Goal: Task Accomplishment & Management: Use online tool/utility

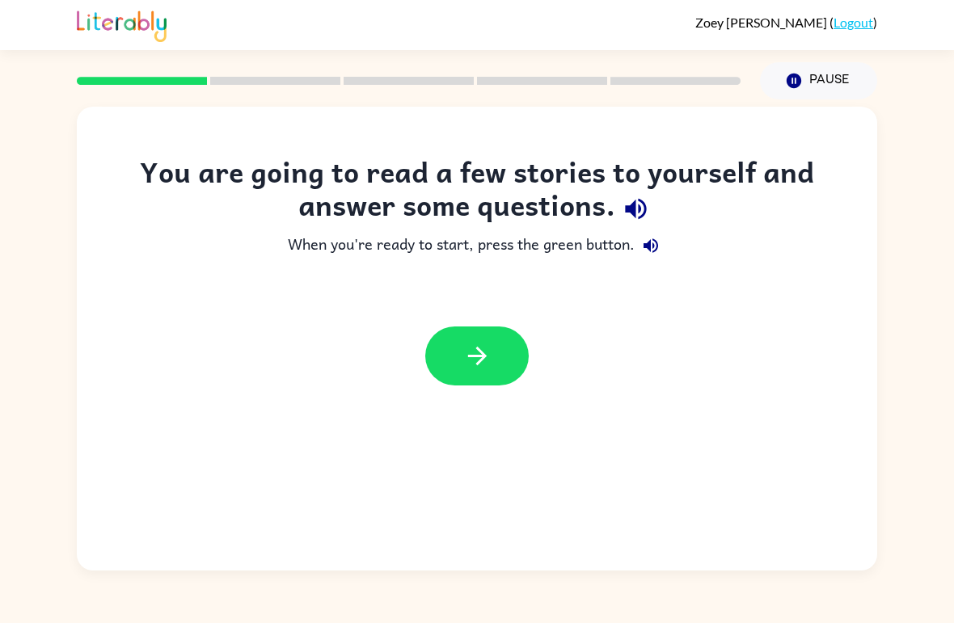
click at [473, 346] on icon "button" at bounding box center [477, 356] width 28 height 28
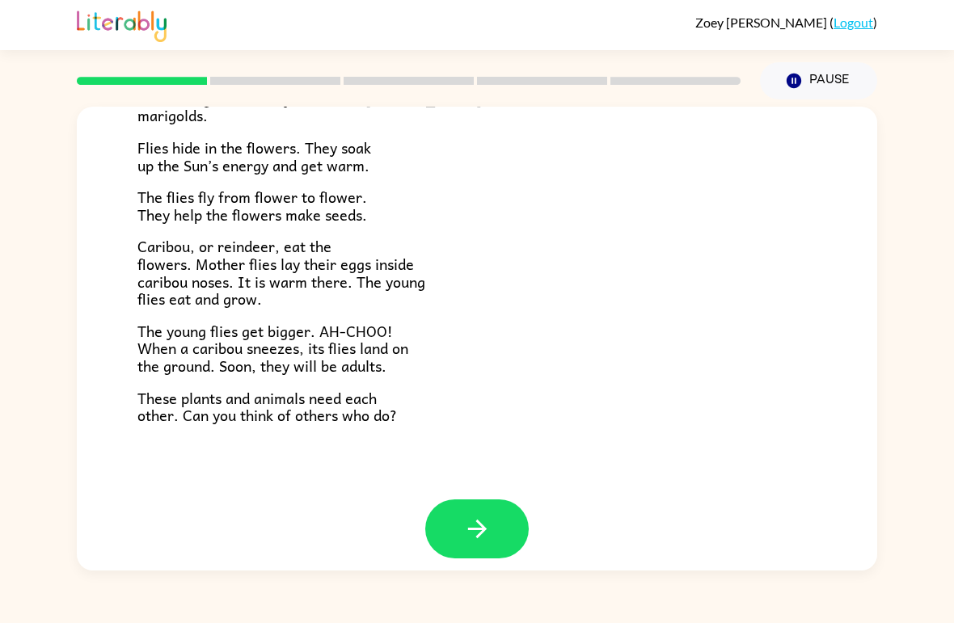
scroll to position [319, 0]
click at [500, 510] on button "button" at bounding box center [477, 529] width 104 height 59
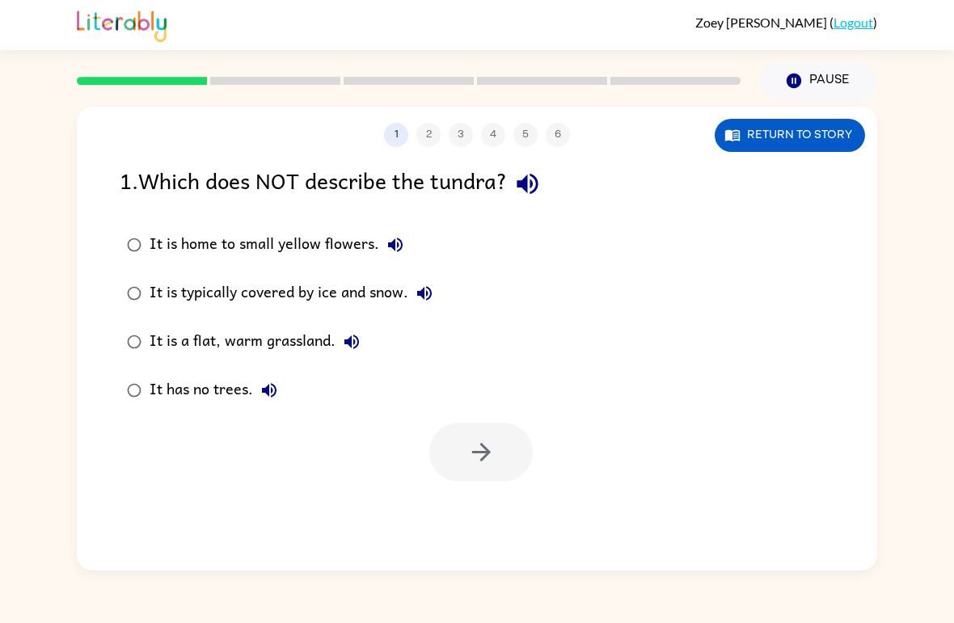
click at [266, 387] on icon "button" at bounding box center [269, 390] width 19 height 19
click at [486, 457] on icon "button" at bounding box center [480, 452] width 19 height 19
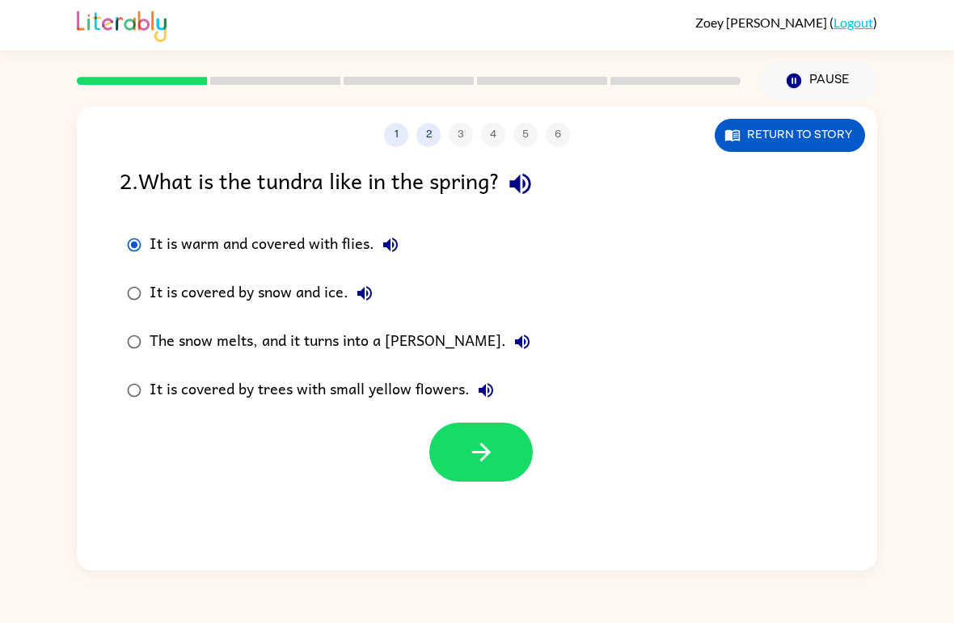
click at [499, 454] on button "button" at bounding box center [481, 452] width 104 height 59
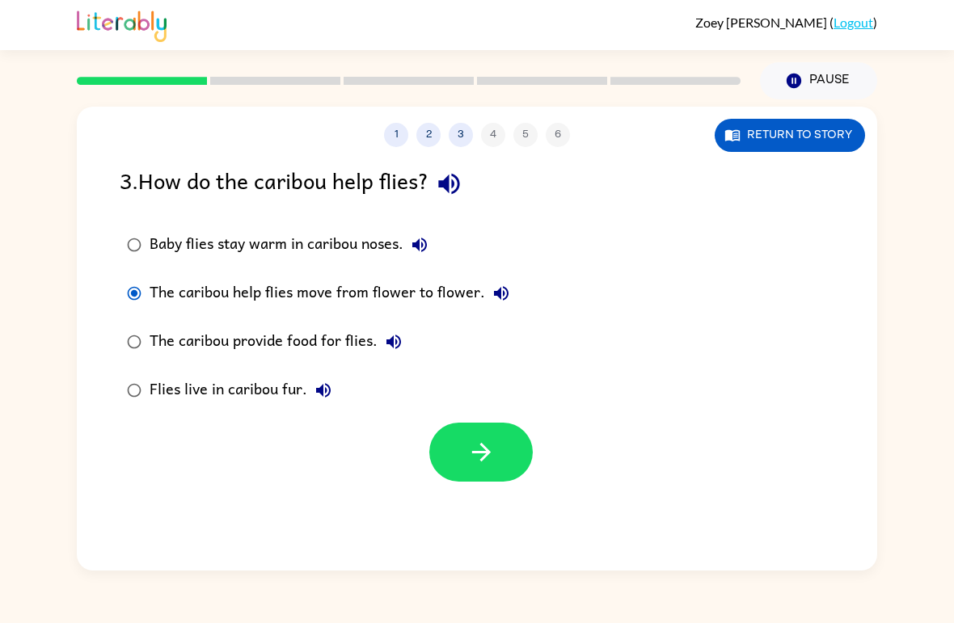
click at [501, 450] on button "button" at bounding box center [481, 452] width 104 height 59
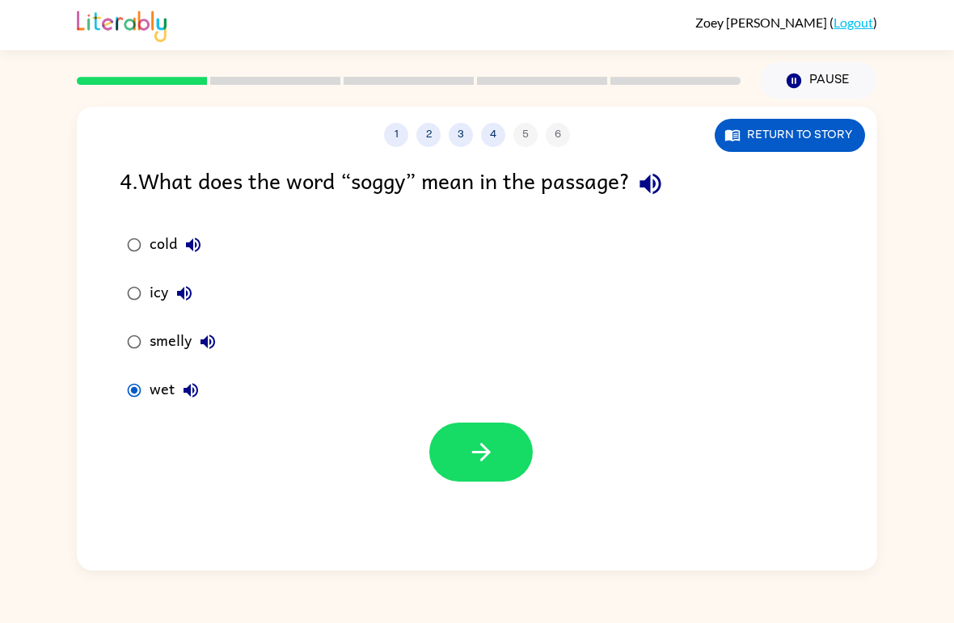
click at [469, 439] on icon "button" at bounding box center [481, 452] width 28 height 28
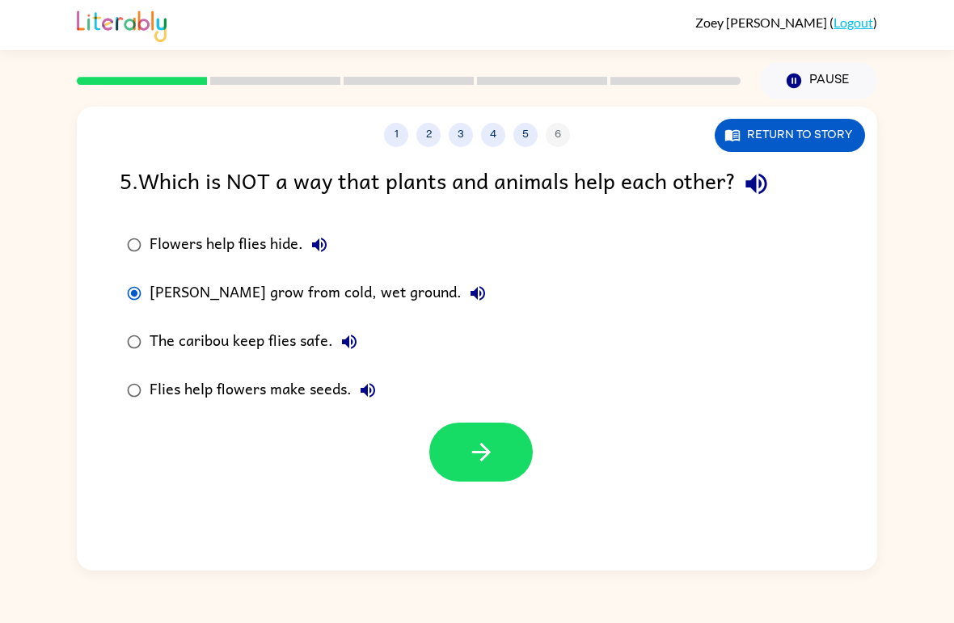
click at [467, 459] on icon "button" at bounding box center [481, 452] width 28 height 28
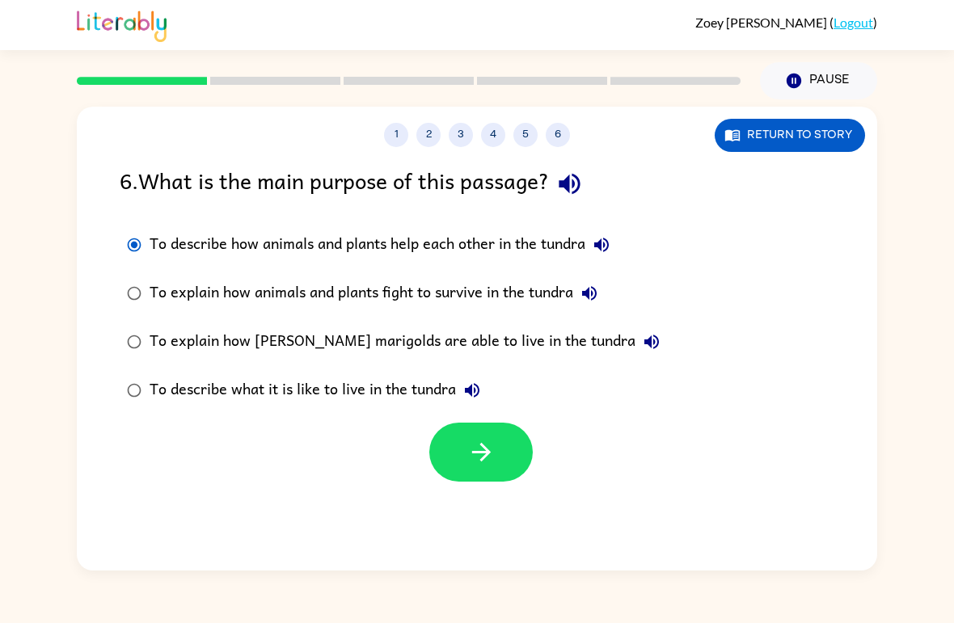
click at [504, 477] on button "button" at bounding box center [481, 452] width 104 height 59
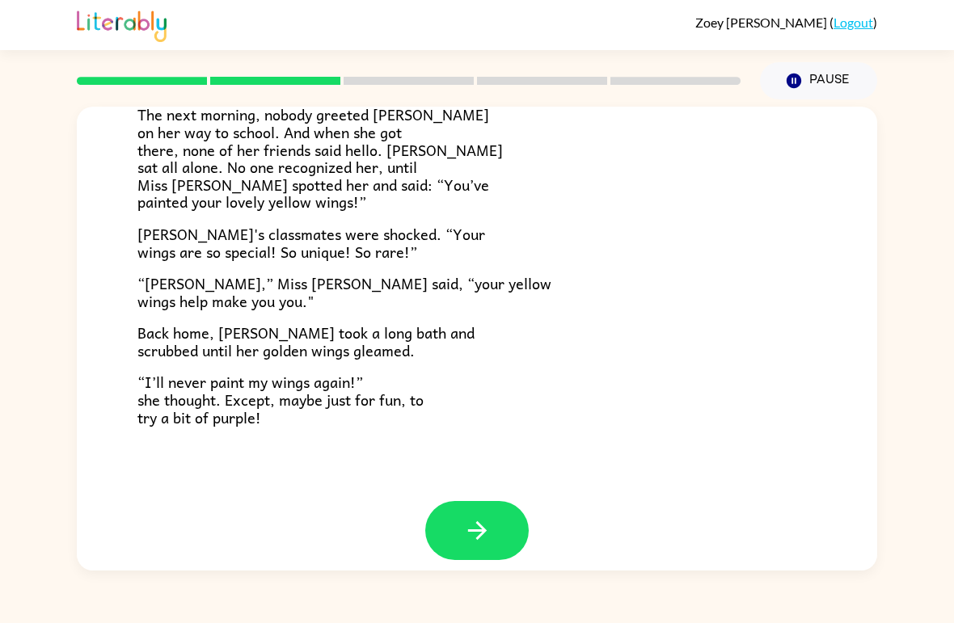
scroll to position [435, 0]
click at [496, 529] on button "button" at bounding box center [477, 531] width 104 height 59
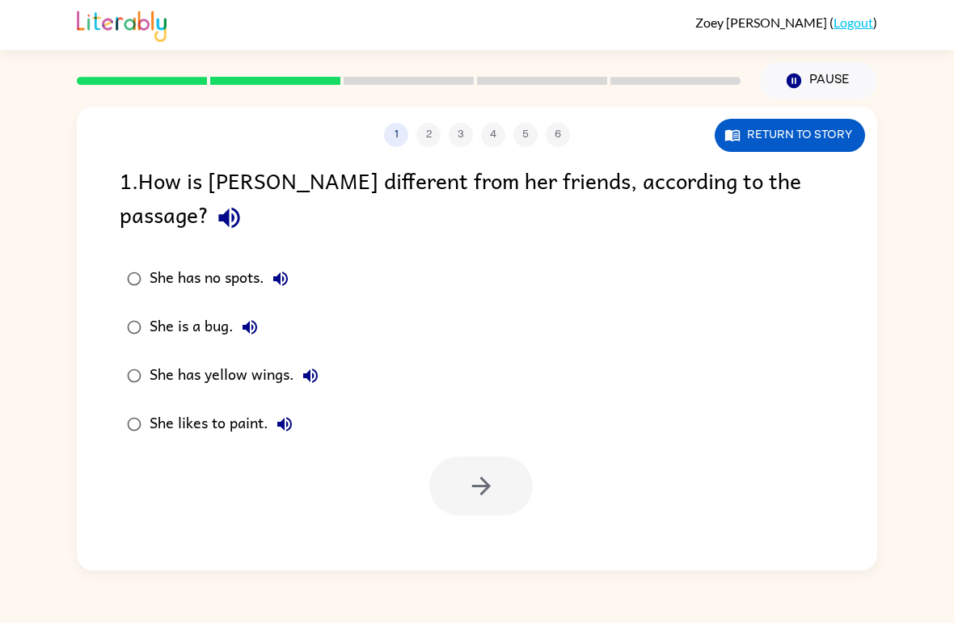
scroll to position [0, 0]
click at [497, 457] on button "button" at bounding box center [481, 486] width 104 height 59
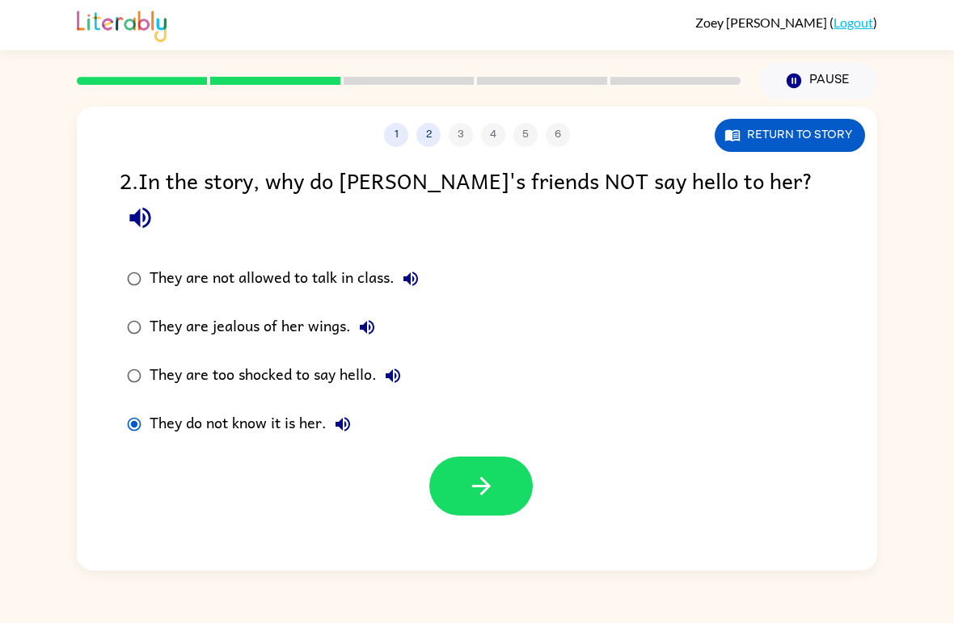
click at [490, 472] on icon "button" at bounding box center [481, 486] width 28 height 28
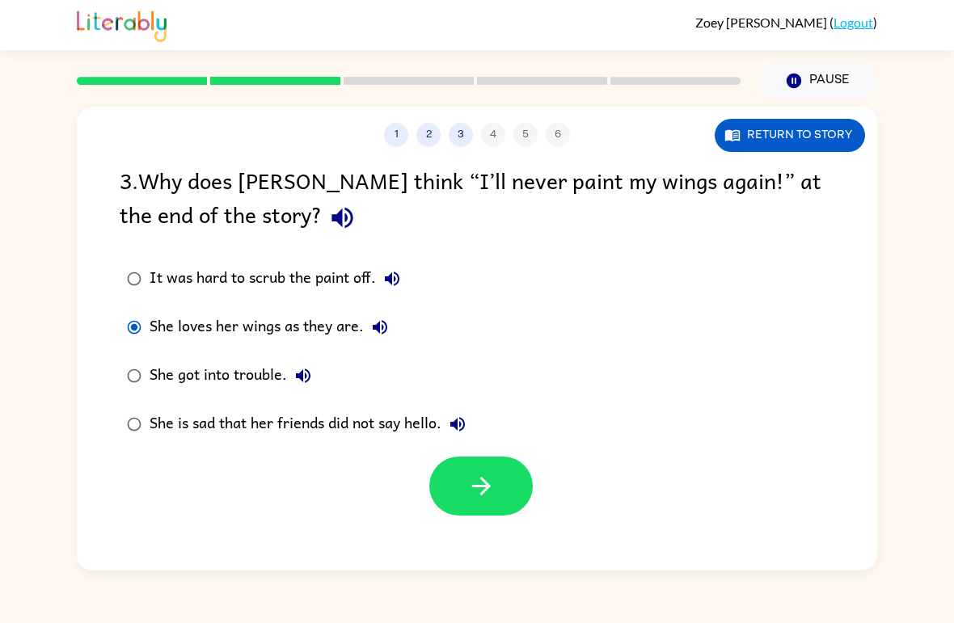
click at [495, 493] on icon "button" at bounding box center [481, 486] width 28 height 28
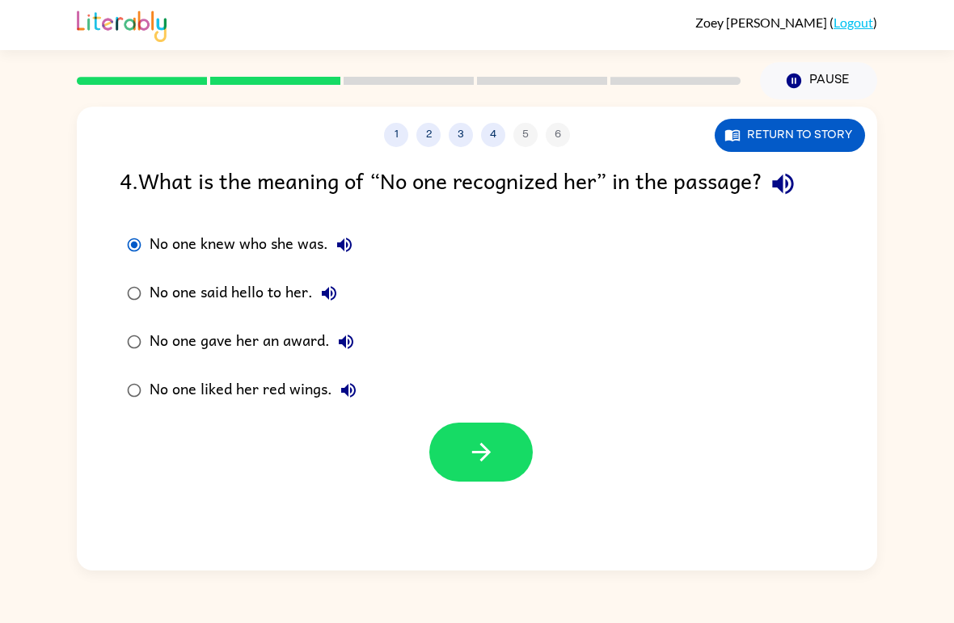
click at [476, 442] on icon "button" at bounding box center [481, 452] width 28 height 28
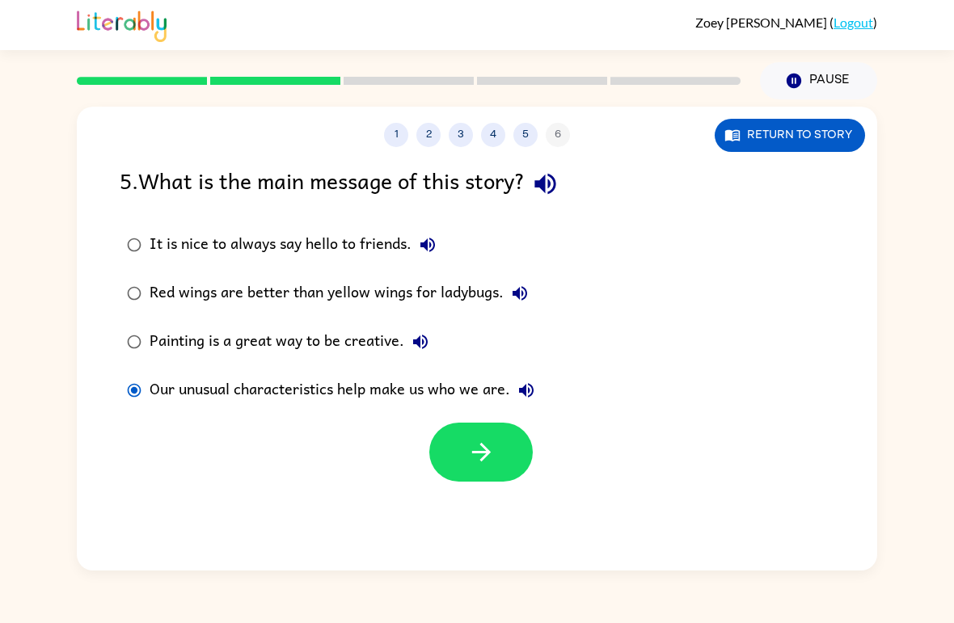
click at [467, 459] on icon "button" at bounding box center [481, 452] width 28 height 28
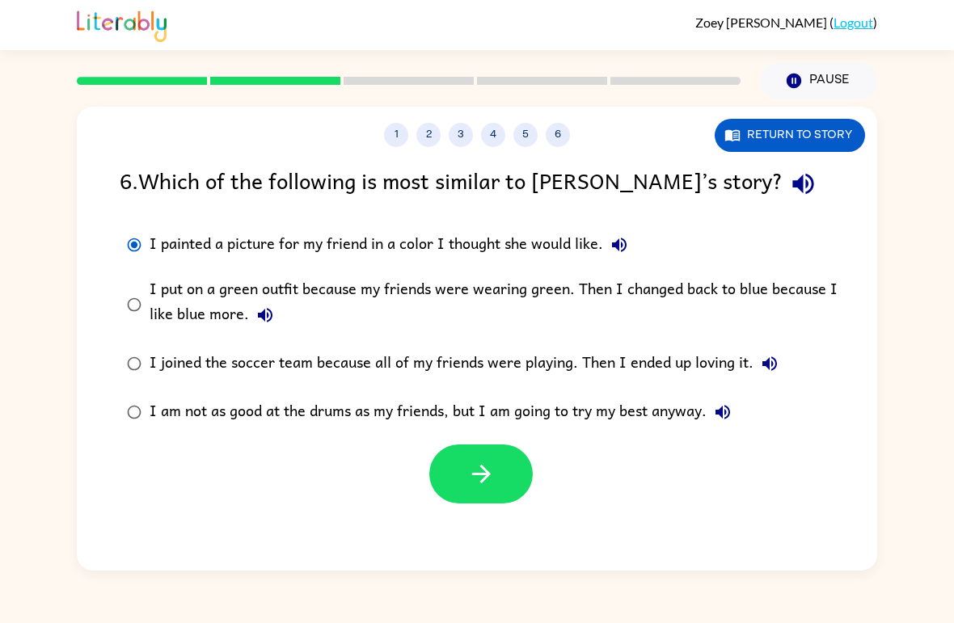
click at [509, 476] on button "button" at bounding box center [481, 474] width 104 height 59
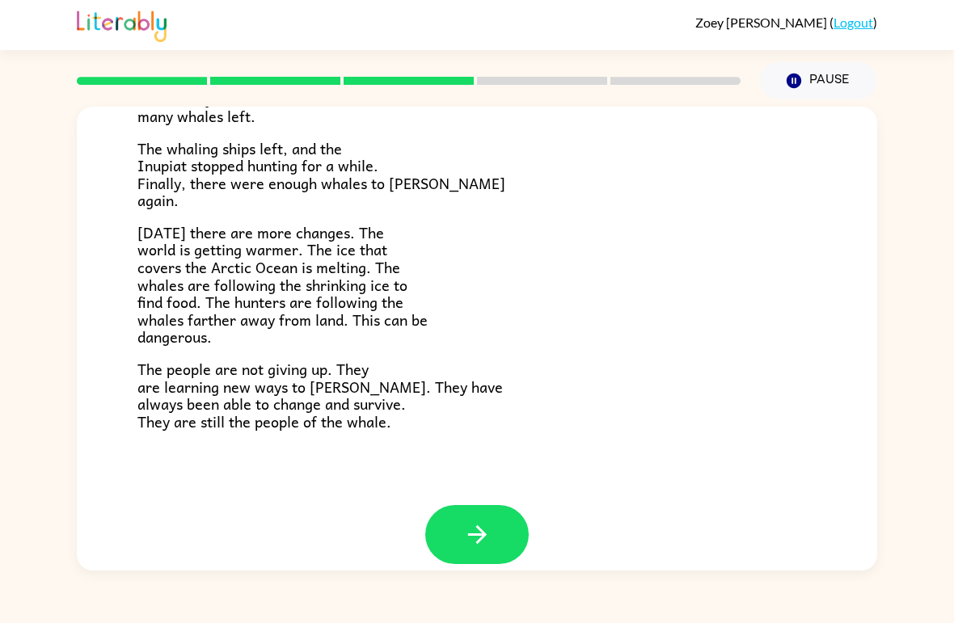
scroll to position [525, 0]
click at [492, 524] on button "button" at bounding box center [477, 534] width 104 height 59
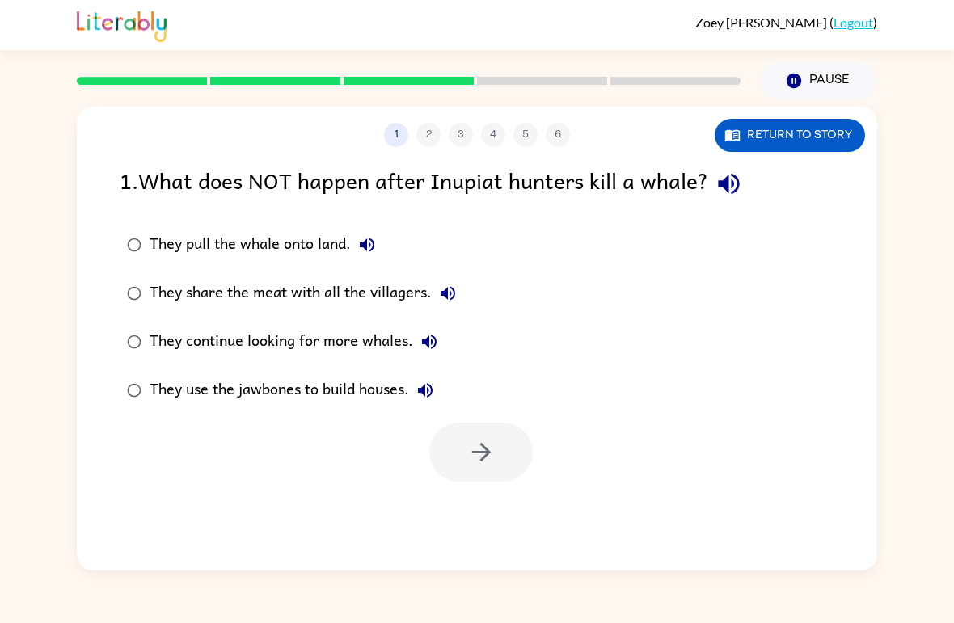
scroll to position [0, 0]
click at [509, 450] on button "button" at bounding box center [481, 452] width 104 height 59
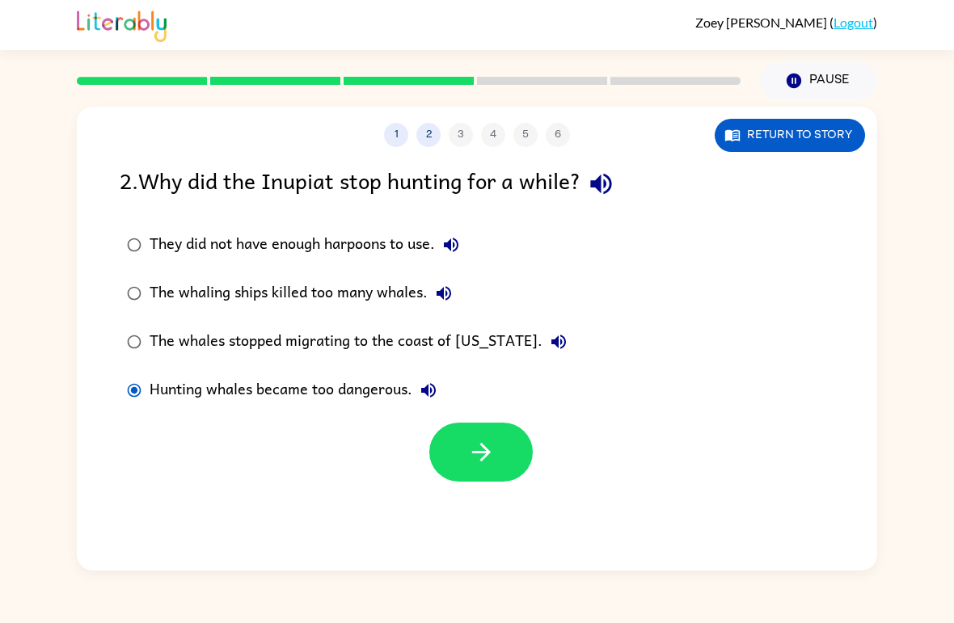
click at [511, 450] on button "button" at bounding box center [481, 452] width 104 height 59
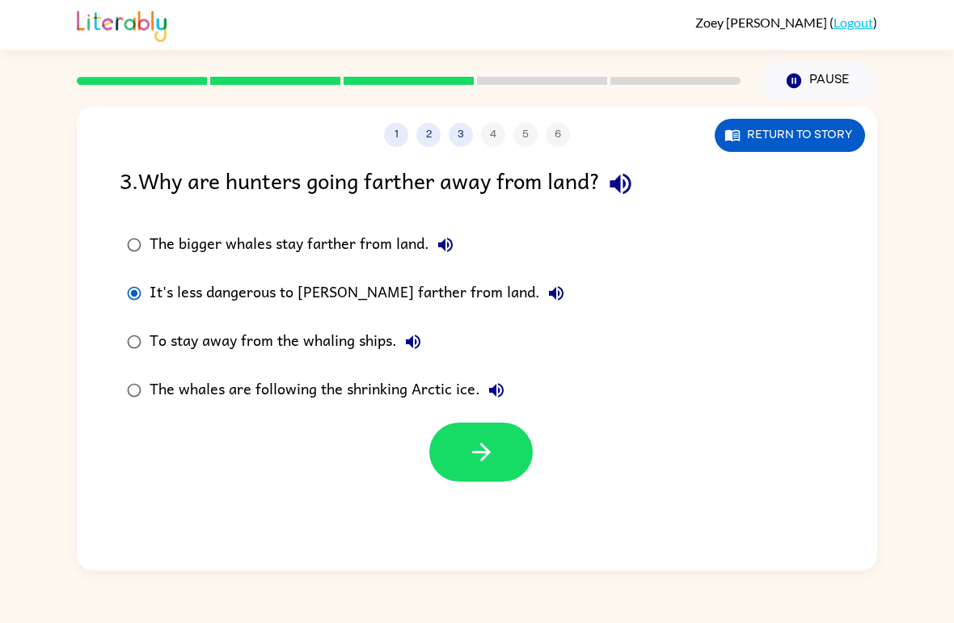
click at [497, 471] on button "button" at bounding box center [481, 452] width 104 height 59
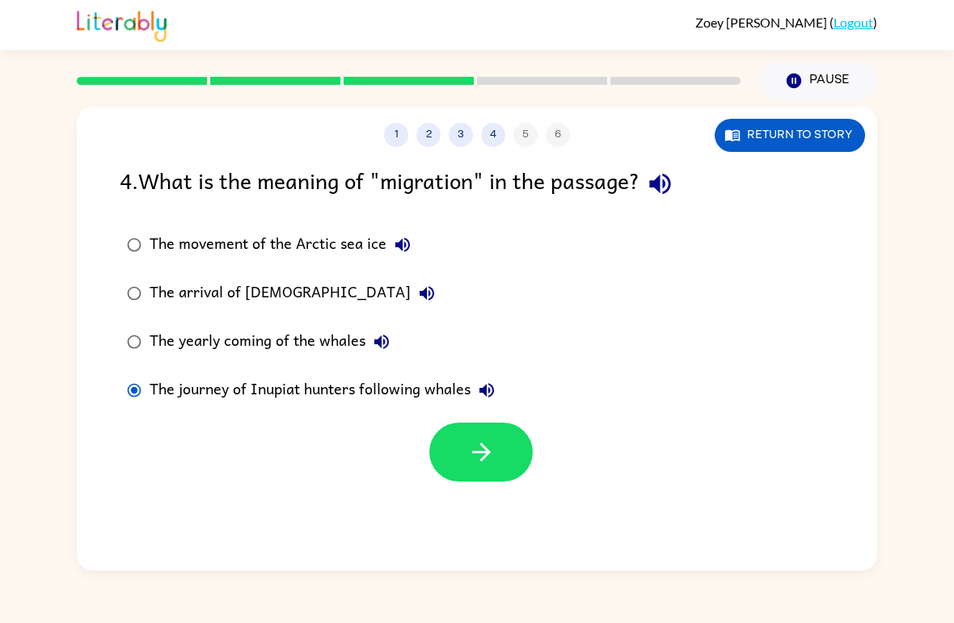
click at [492, 441] on icon "button" at bounding box center [481, 452] width 28 height 28
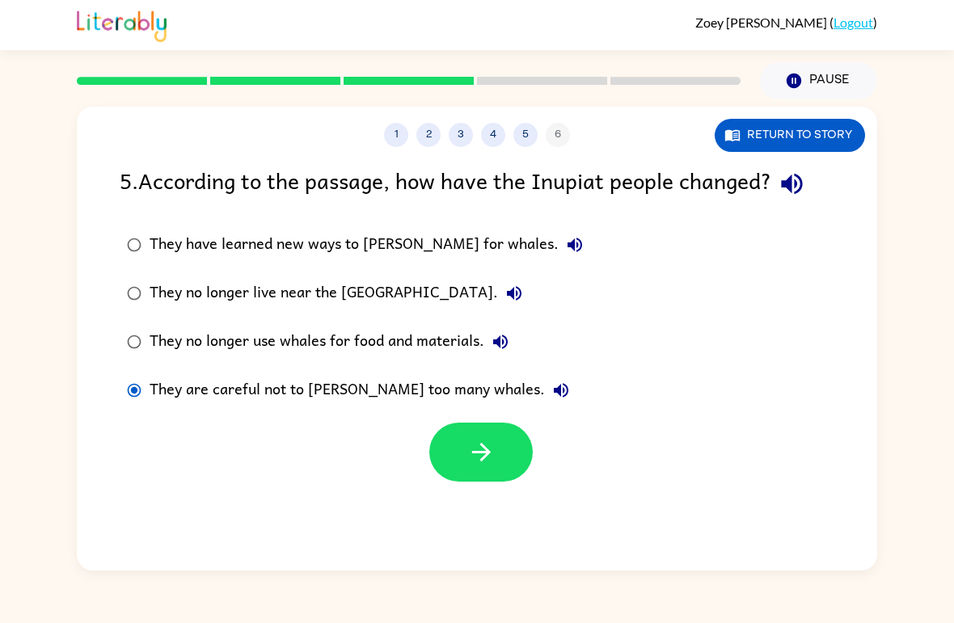
click at [470, 442] on icon "button" at bounding box center [481, 452] width 28 height 28
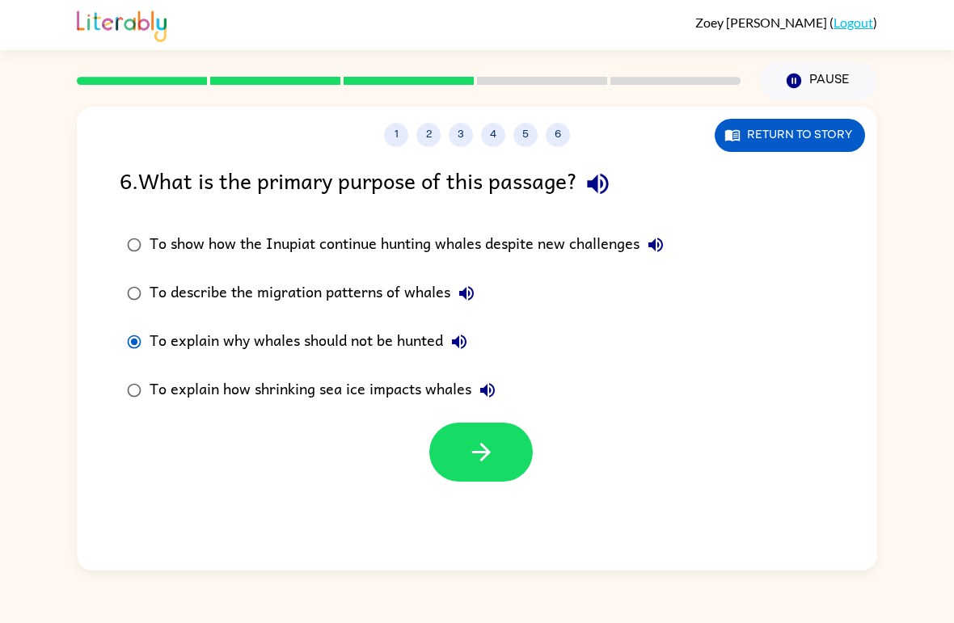
click at [476, 448] on icon "button" at bounding box center [481, 452] width 28 height 28
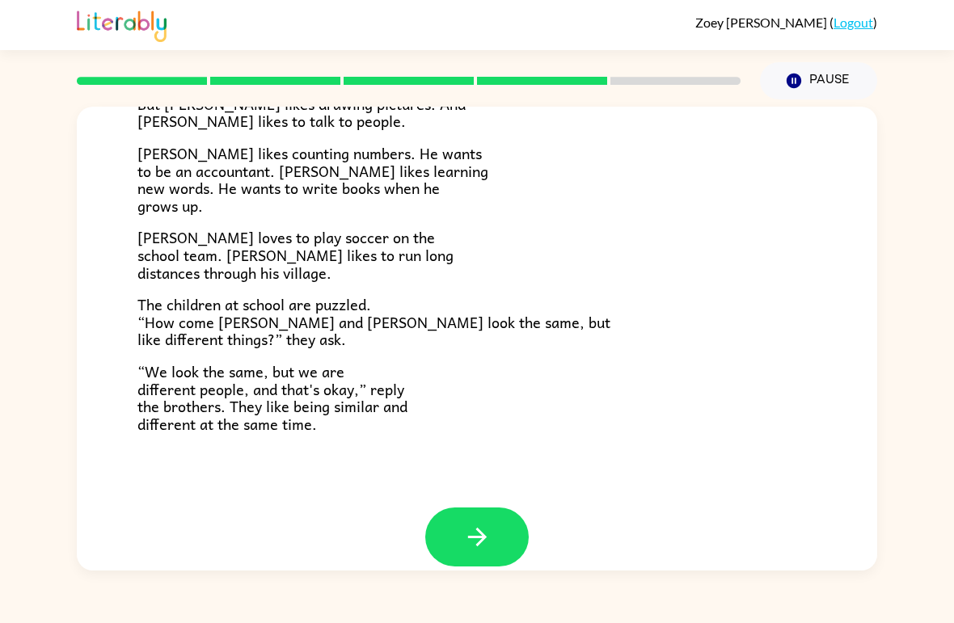
scroll to position [330, 0]
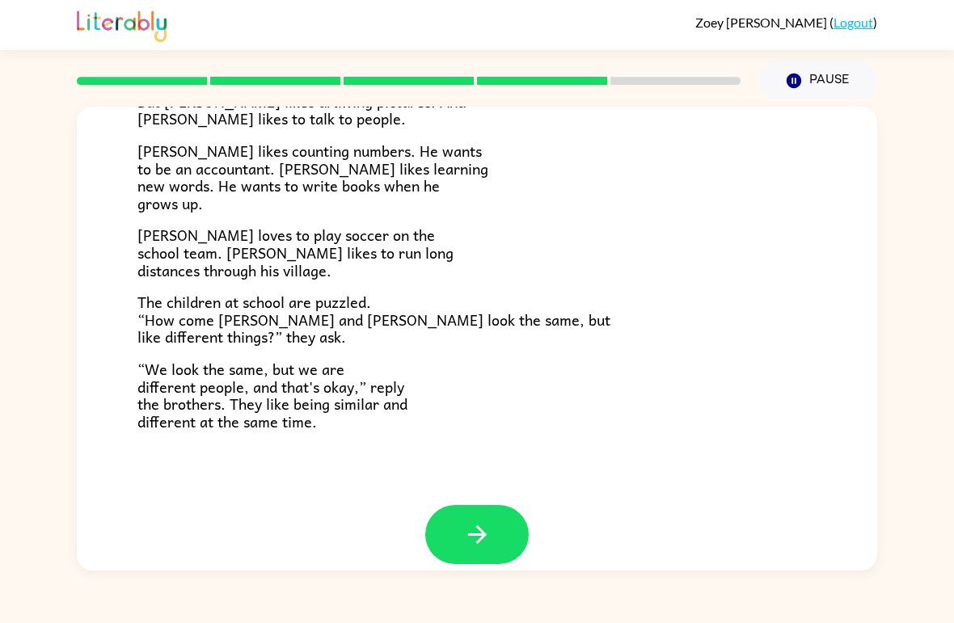
click at [507, 516] on button "button" at bounding box center [477, 534] width 104 height 59
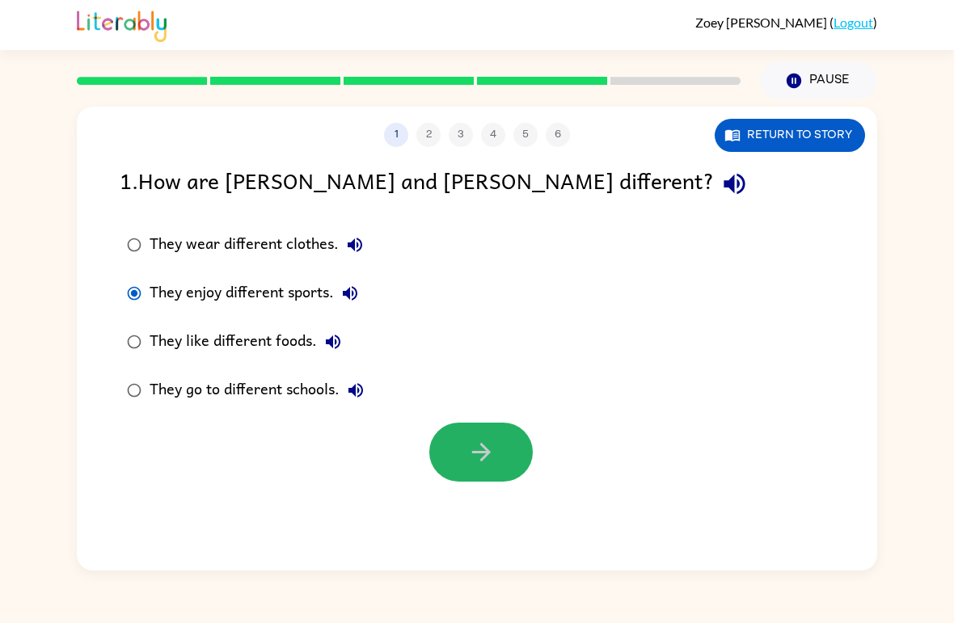
click at [501, 451] on button "button" at bounding box center [481, 452] width 104 height 59
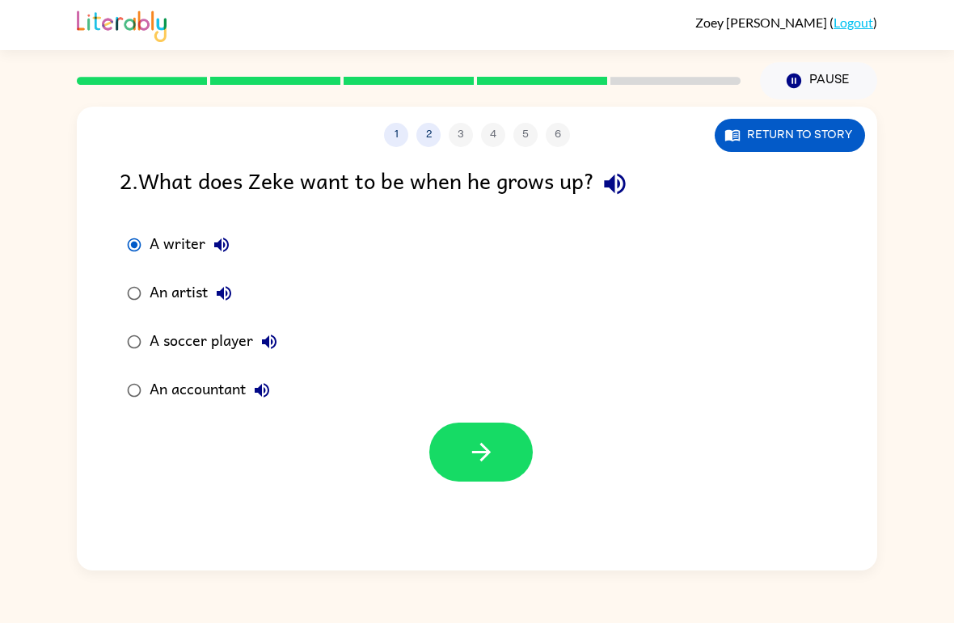
click at [491, 448] on icon "button" at bounding box center [481, 452] width 28 height 28
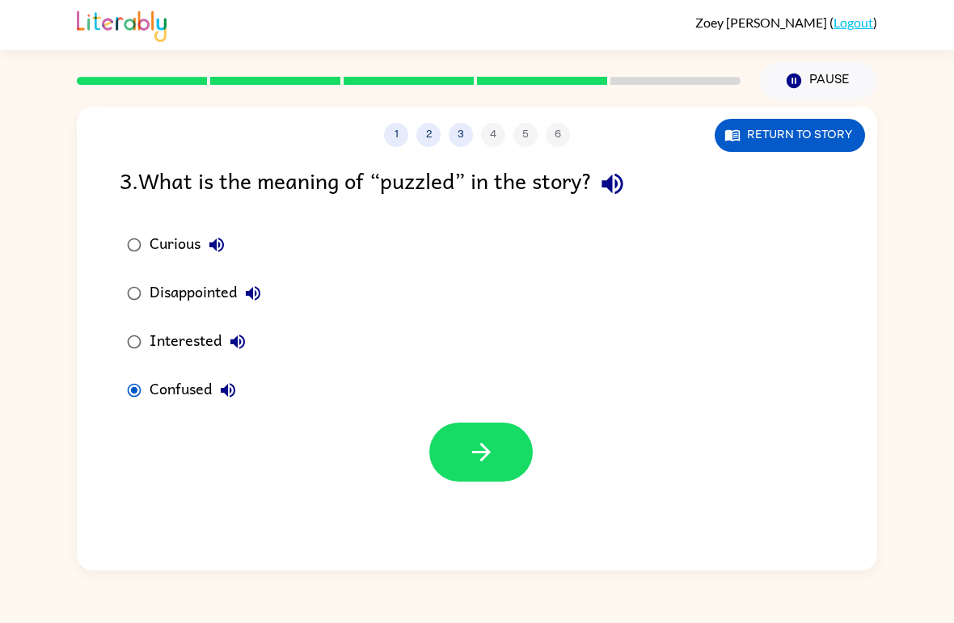
click at [482, 444] on icon "button" at bounding box center [481, 452] width 28 height 28
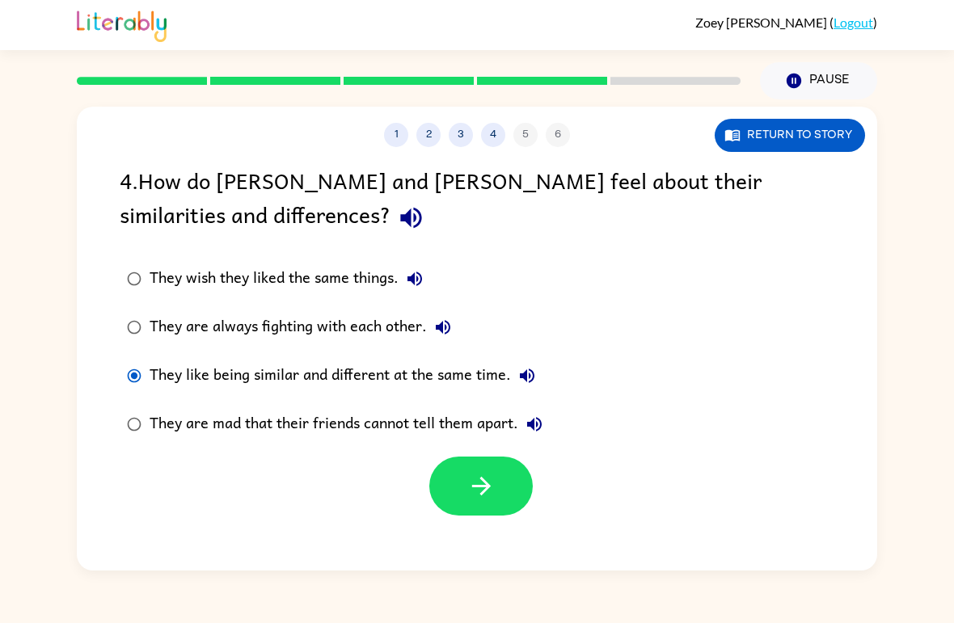
click at [501, 484] on button "button" at bounding box center [481, 486] width 104 height 59
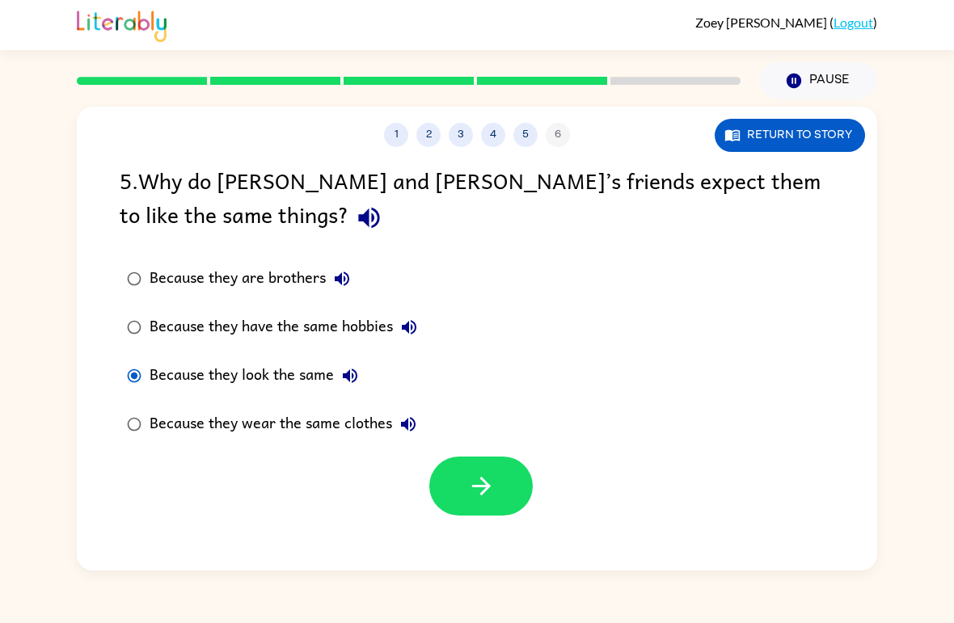
click at [466, 476] on button "button" at bounding box center [481, 486] width 104 height 59
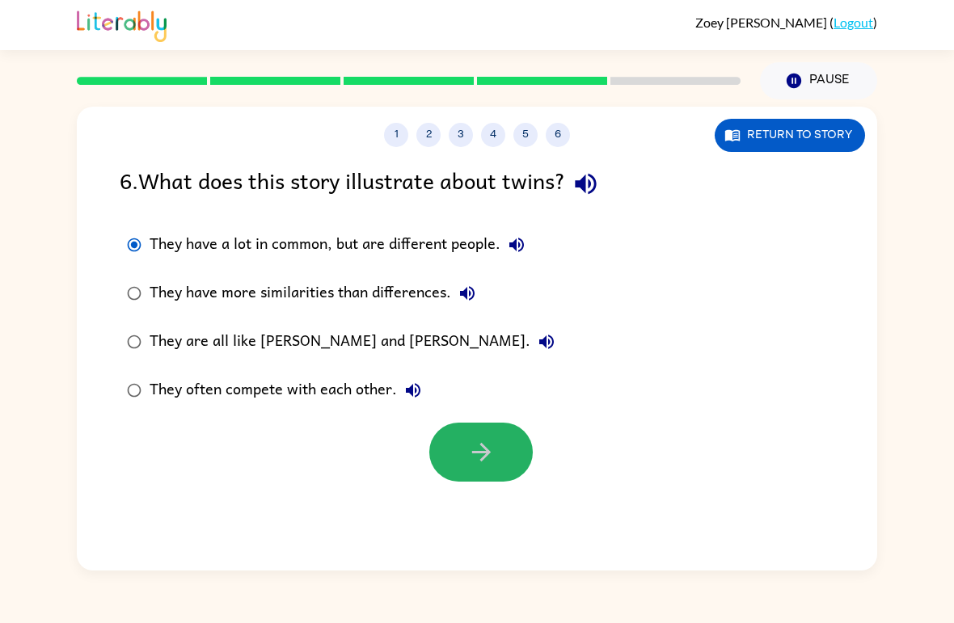
click at [510, 441] on button "button" at bounding box center [481, 452] width 104 height 59
